Goal: Share content

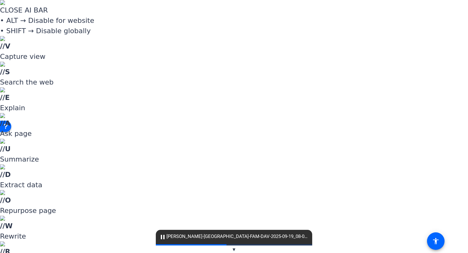
click at [252, 122] on span "Upload" at bounding box center [259, 124] width 25 height 8
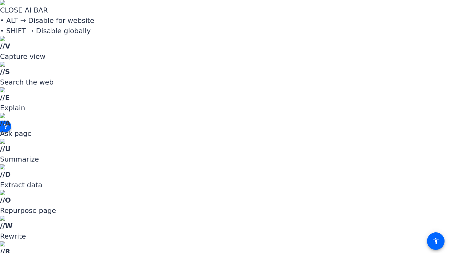
scroll to position [0, 0]
